Goal: Information Seeking & Learning: Get advice/opinions

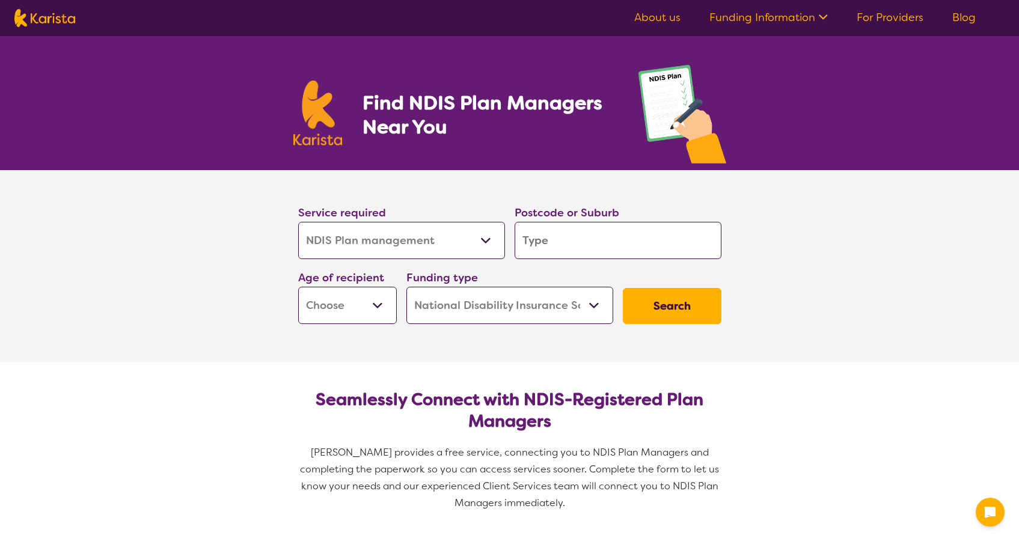
select select "NDIS Plan management"
select select "NDIS"
select select "NDIS Plan management"
select select "NDIS"
click at [410, 242] on select "Allied Health Assistant Assessment ([MEDICAL_DATA] or [MEDICAL_DATA]) Behaviour…" at bounding box center [401, 240] width 207 height 37
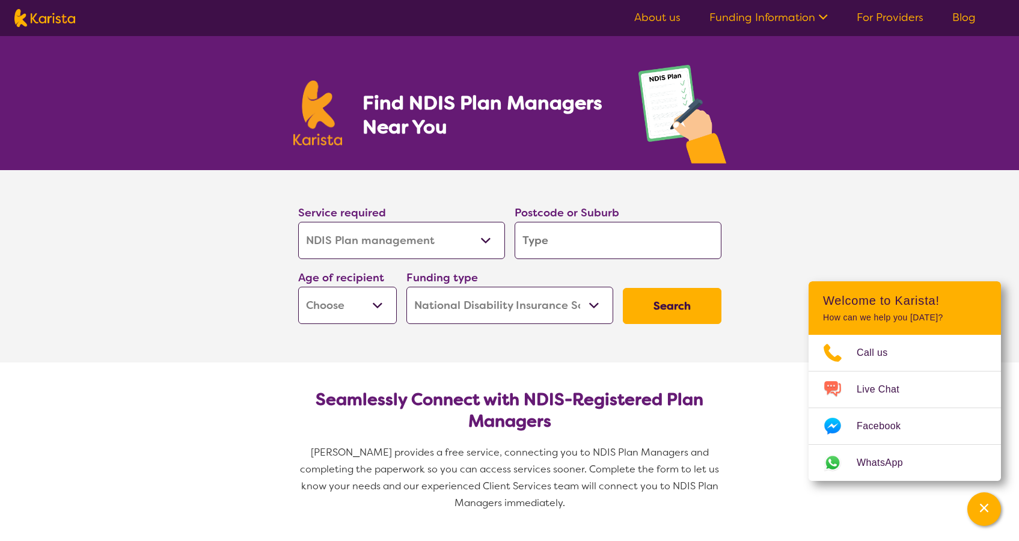
click at [414, 256] on select "Allied Health Assistant Assessment ([MEDICAL_DATA] or [MEDICAL_DATA]) Behaviour…" at bounding box center [401, 240] width 207 height 37
select select "NDIS Support Coordination"
click at [298, 222] on select "Allied Health Assistant Assessment ([MEDICAL_DATA] or [MEDICAL_DATA]) Behaviour…" at bounding box center [401, 240] width 207 height 37
select select "NDIS Support Coordination"
click at [596, 248] on input "search" at bounding box center [618, 240] width 207 height 37
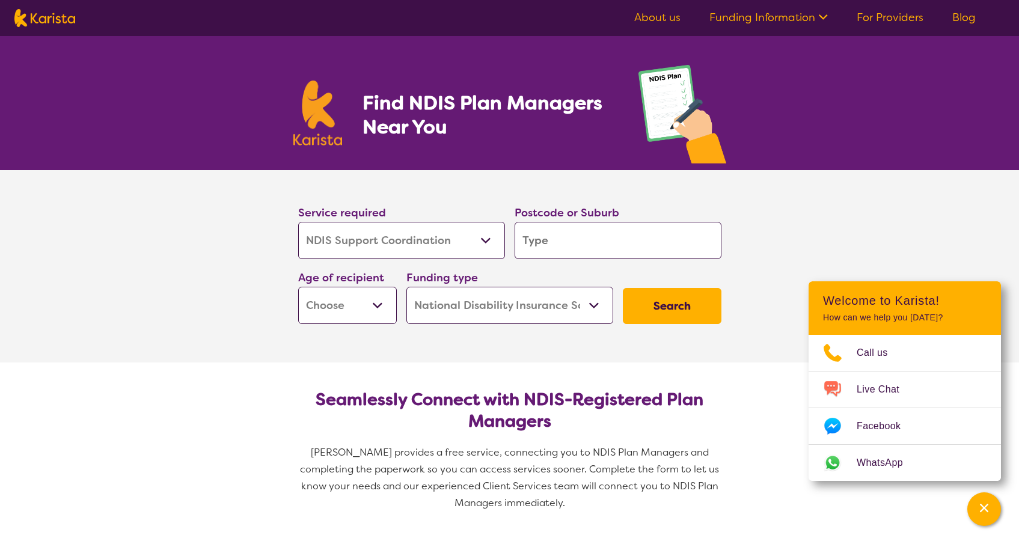
type input "2"
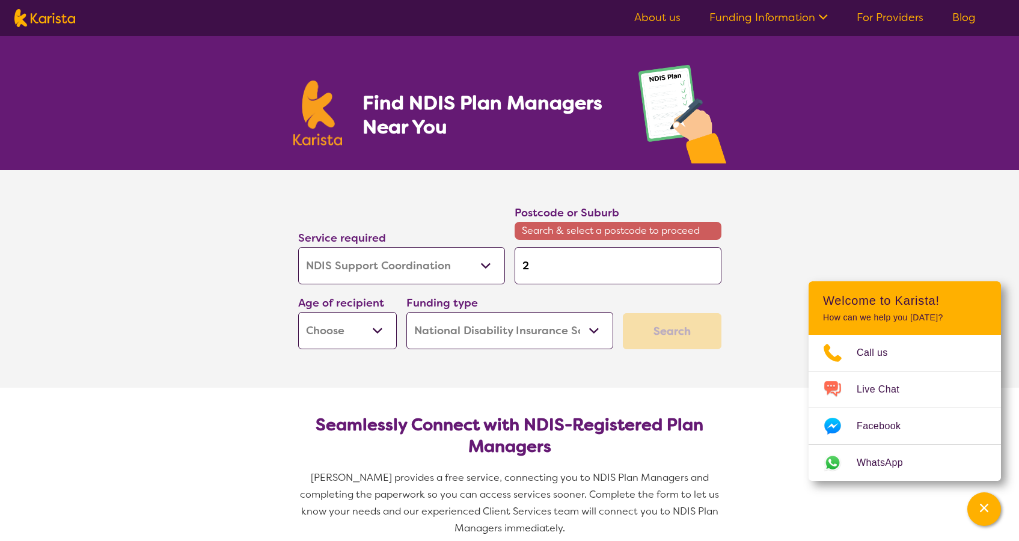
type input "22"
type input "222"
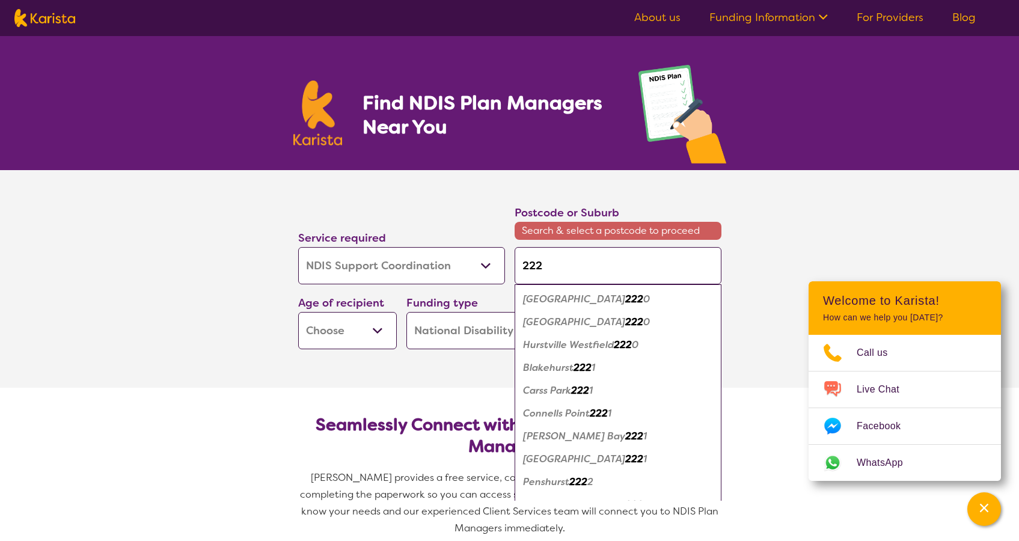
type input "2224"
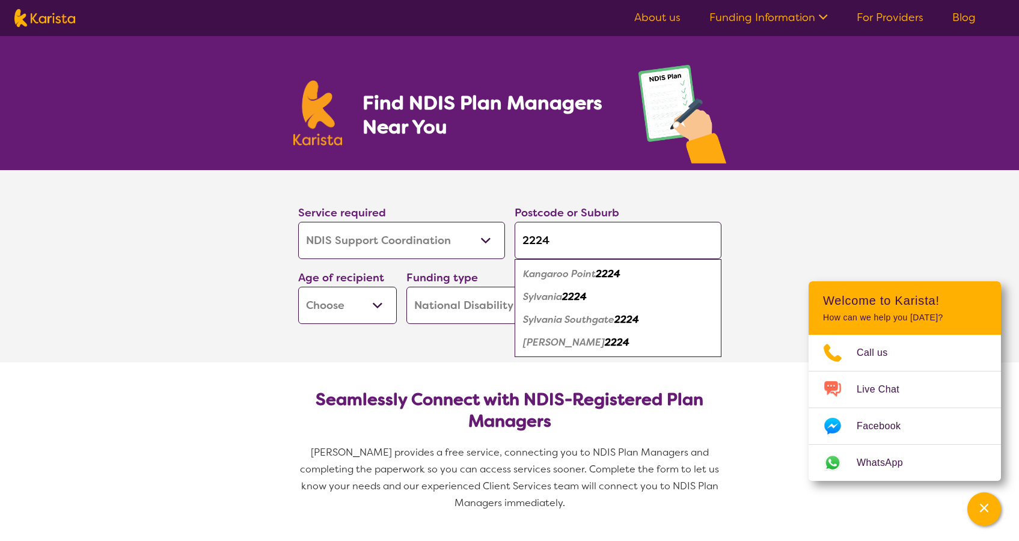
type input "2224"
click at [641, 298] on div "Sylvania 2224" at bounding box center [618, 297] width 195 height 23
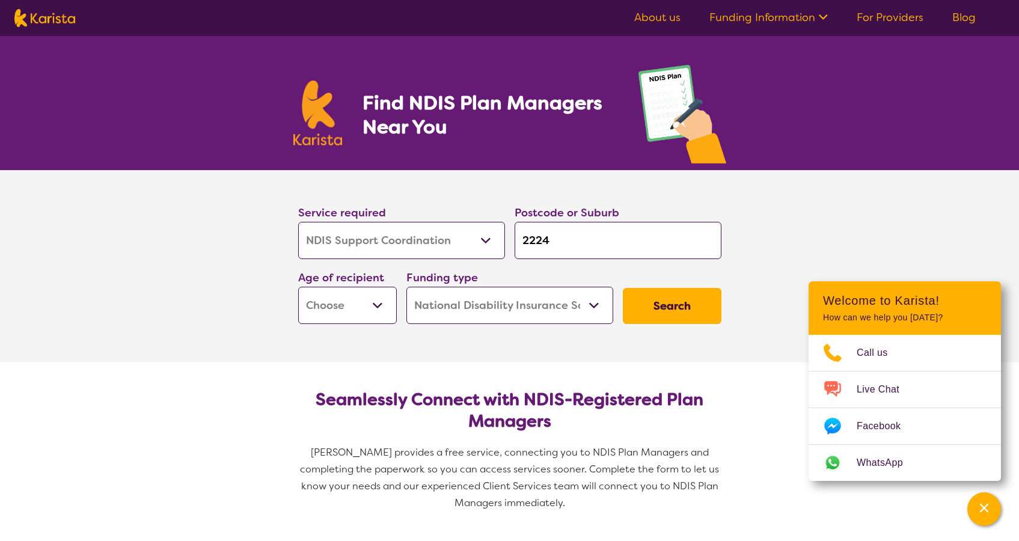
click at [547, 306] on select "Home Care Package (HCP) National Disability Insurance Scheme (NDIS) I don't know" at bounding box center [510, 305] width 207 height 37
click at [407, 287] on select "Home Care Package (HCP) National Disability Insurance Scheme (NDIS) I don't know" at bounding box center [510, 305] width 207 height 37
click at [372, 300] on select "Early Childhood - 0 to 9 Child - 10 to 11 Adolescent - 12 to 17 Adult - 18 to 6…" at bounding box center [347, 305] width 99 height 37
select select "AD"
click at [298, 287] on select "Early Childhood - 0 to 9 Child - 10 to 11 Adolescent - 12 to 17 Adult - 18 to 6…" at bounding box center [347, 305] width 99 height 37
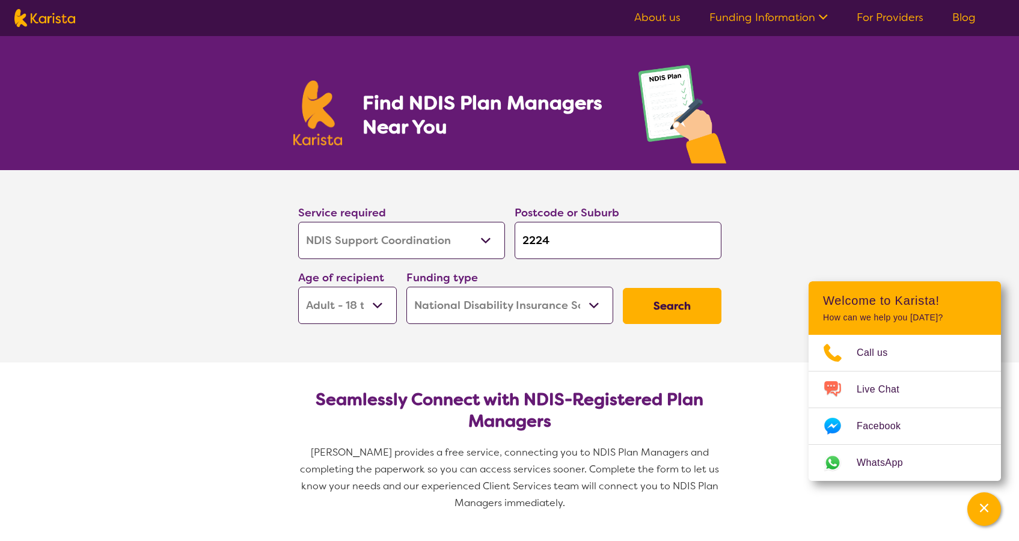
select select "AD"
click at [724, 297] on div "Search" at bounding box center [672, 306] width 108 height 46
click at [699, 300] on button "Search" at bounding box center [672, 306] width 99 height 36
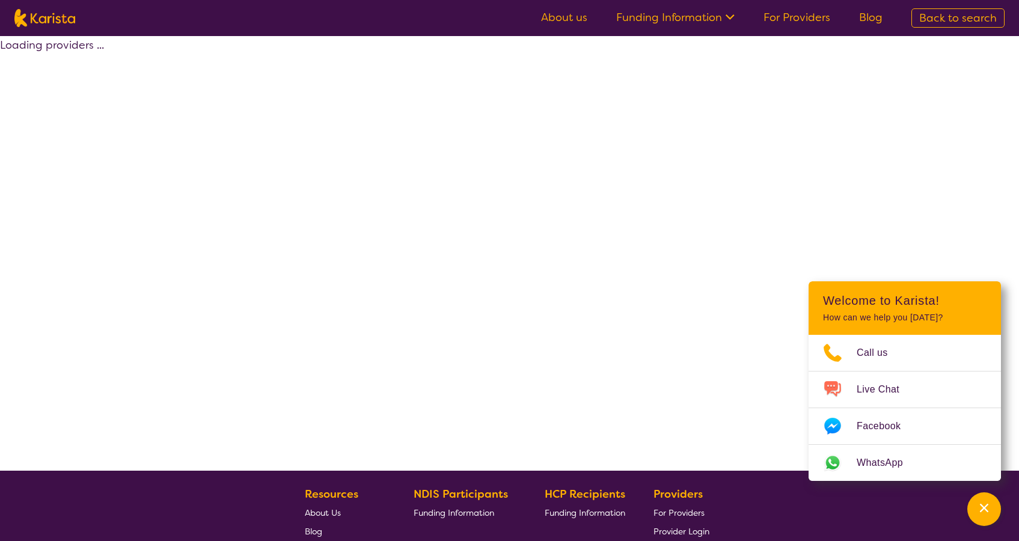
select select "by_score"
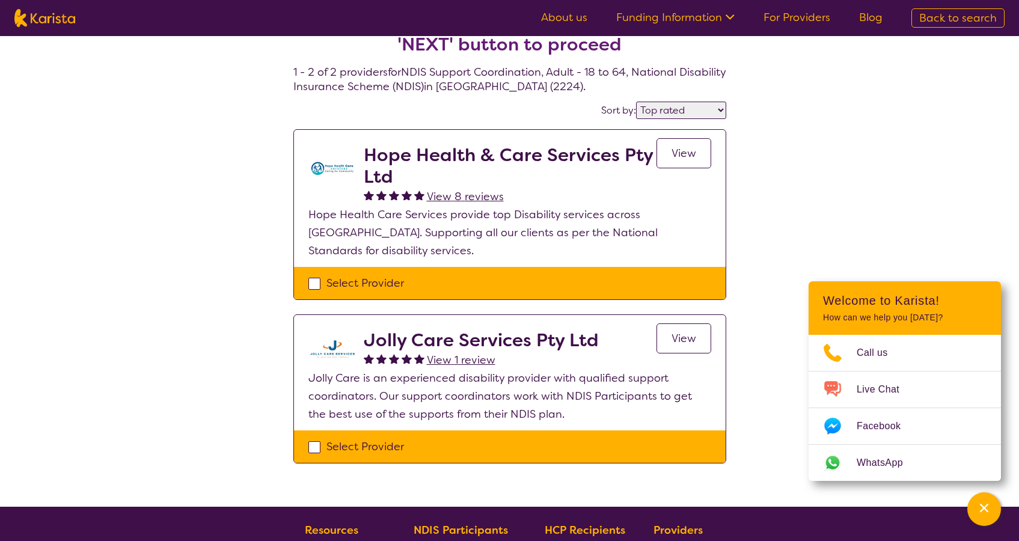
scroll to position [39, 0]
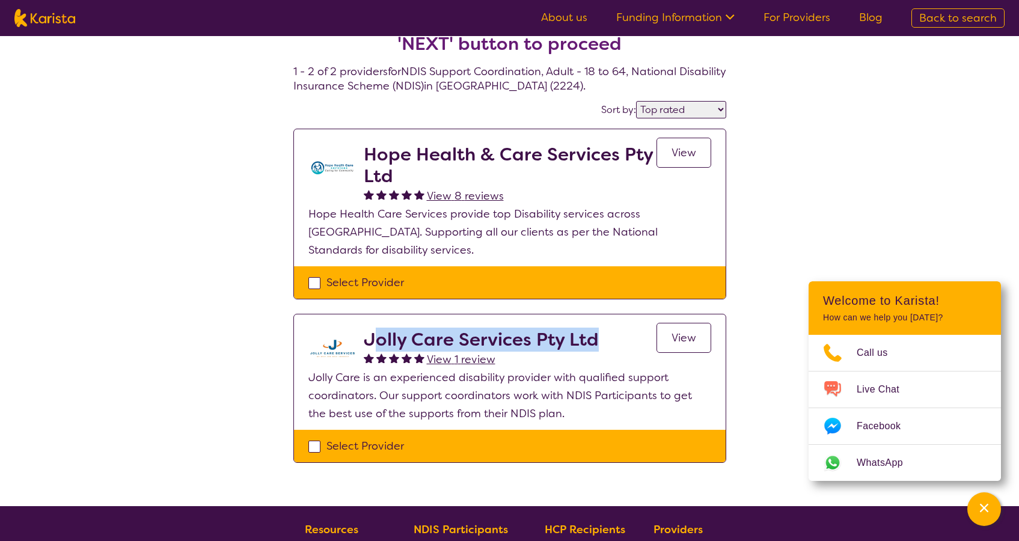
drag, startPoint x: 370, startPoint y: 320, endPoint x: 594, endPoint y: 326, distance: 223.2
click at [594, 329] on h2 "Jolly Care Services Pty Ltd" at bounding box center [481, 340] width 235 height 22
copy h2 "olly Care Services Pty Ltd"
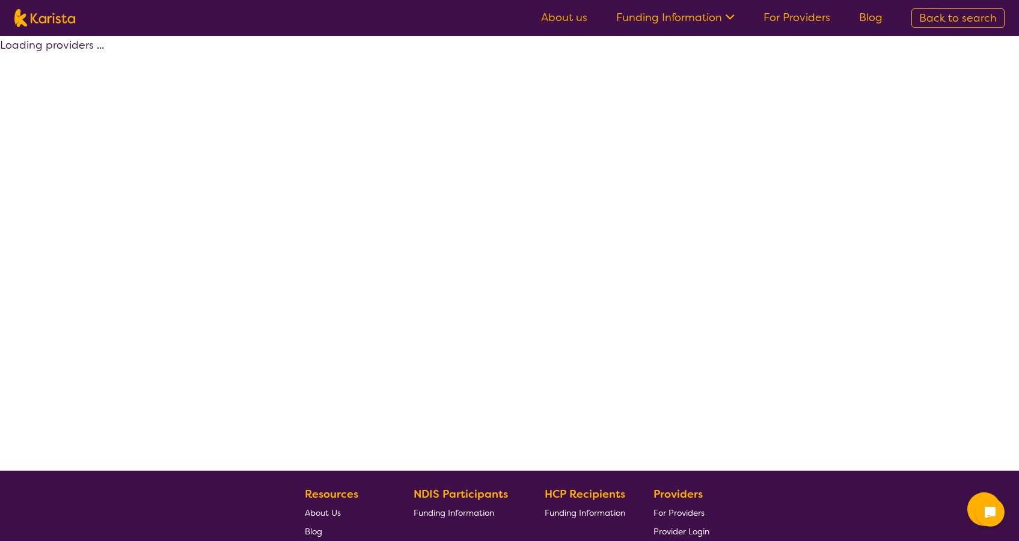
select select "by_score"
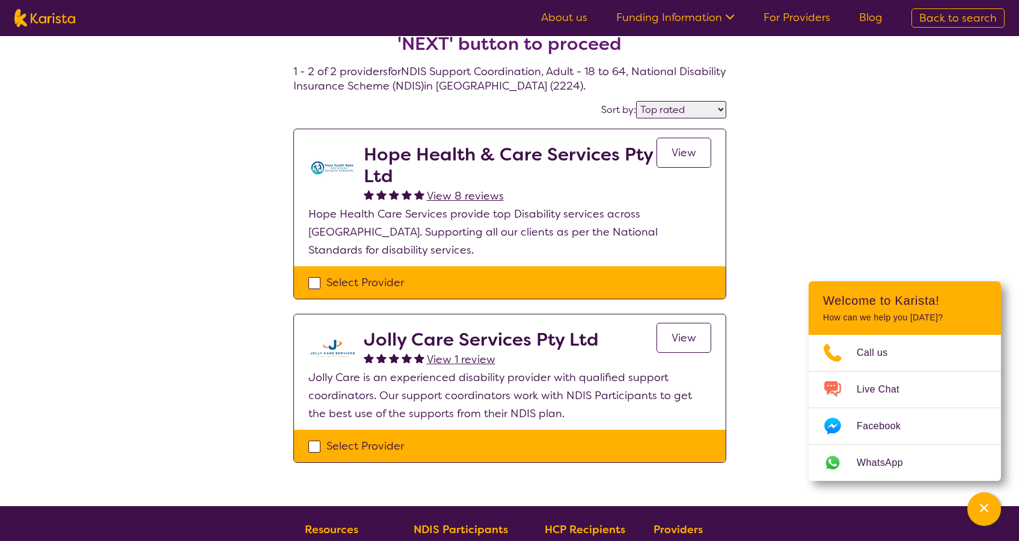
scroll to position [39, 0]
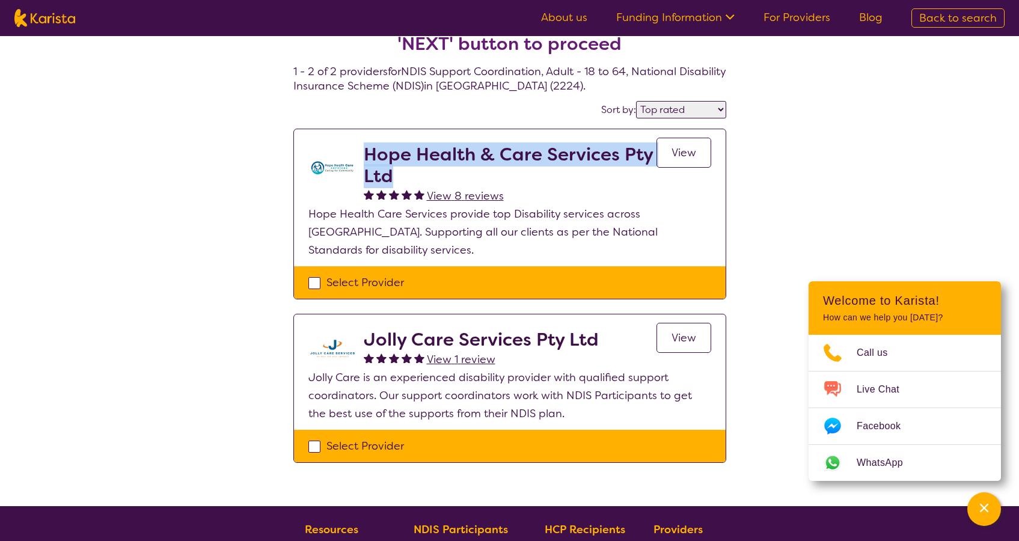
drag, startPoint x: 366, startPoint y: 147, endPoint x: 402, endPoint y: 185, distance: 52.8
click at [402, 185] on h2 "Hope Health & Care Services Pty Ltd" at bounding box center [510, 165] width 293 height 43
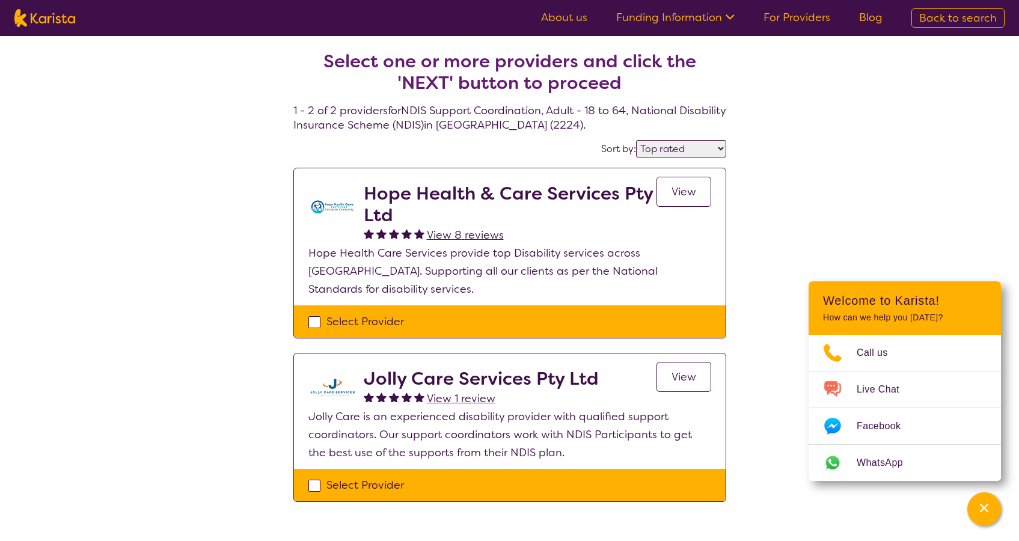
select select "NDIS Plan management"
select select "AD"
select select "NDIS"
select select "NDIS Plan management"
select select "AD"
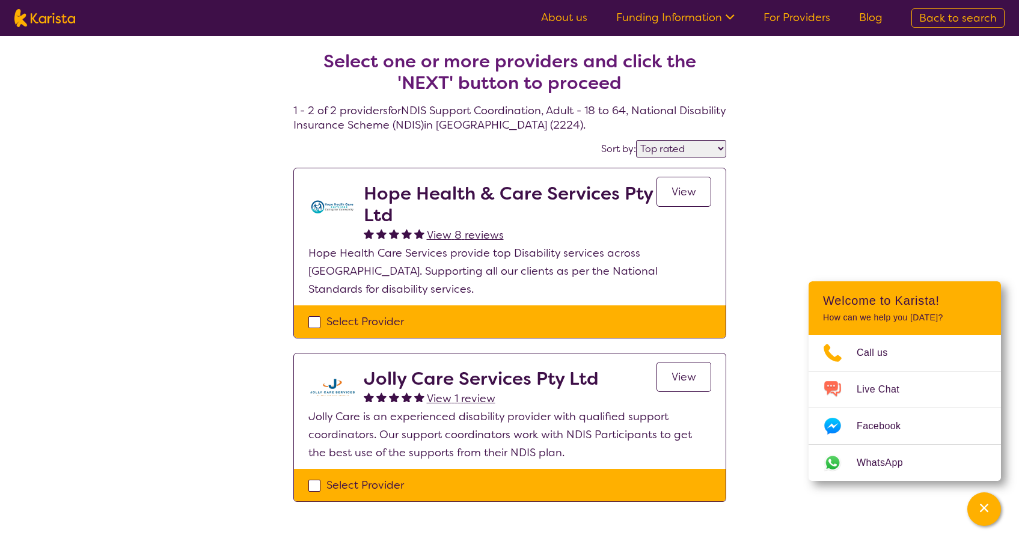
select select "NDIS"
